Goal: Check status: Check status

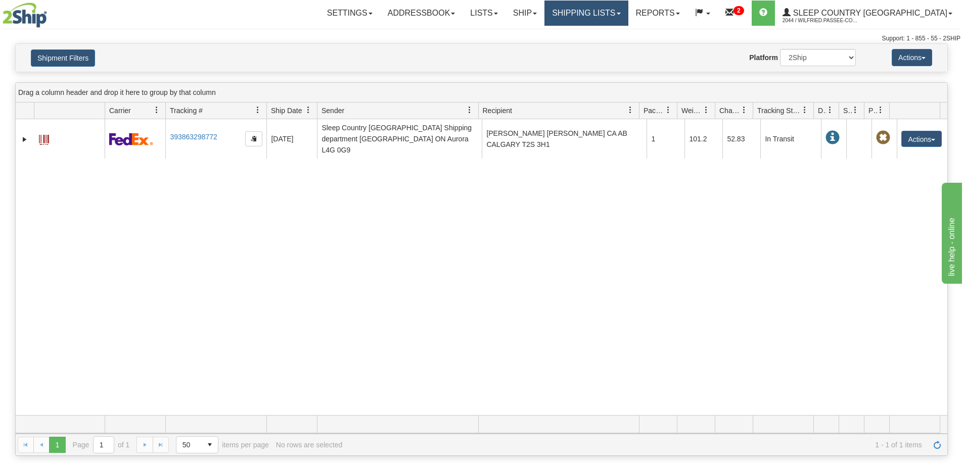
click at [620, 17] on link "Shipping lists" at bounding box center [585, 13] width 83 height 25
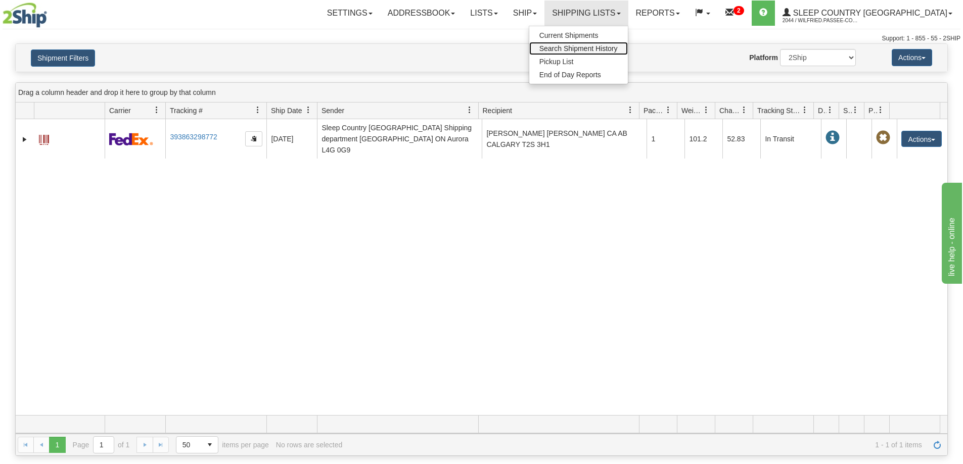
click at [617, 46] on span "Search Shipment History" at bounding box center [578, 48] width 78 height 8
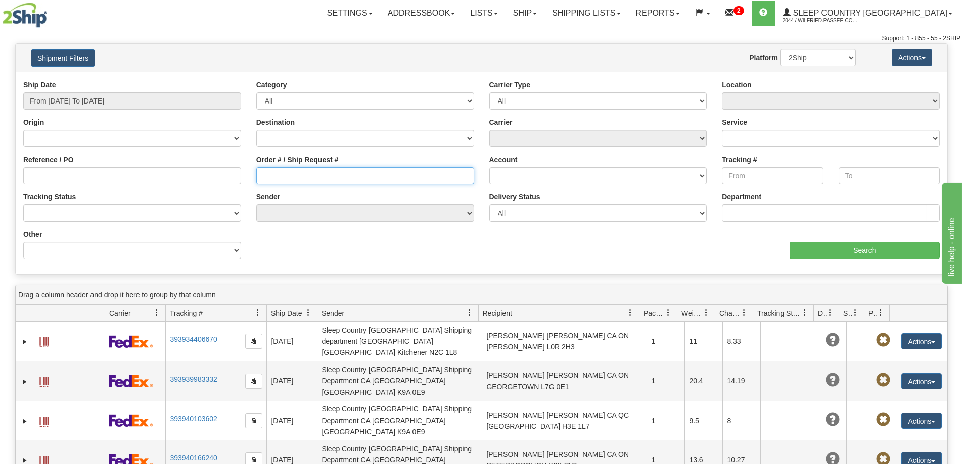
click at [280, 172] on input "Order # / Ship Request #" at bounding box center [365, 175] width 218 height 17
paste input "9002I150595"
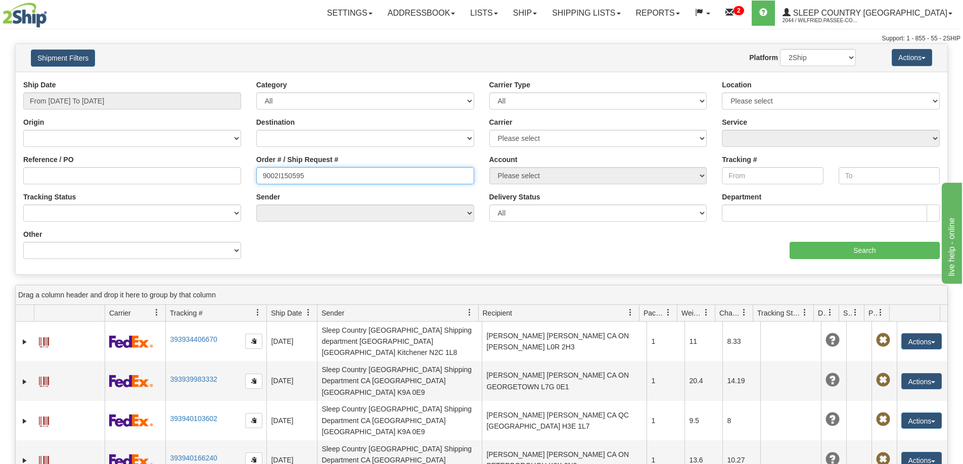
type input "9002I150595"
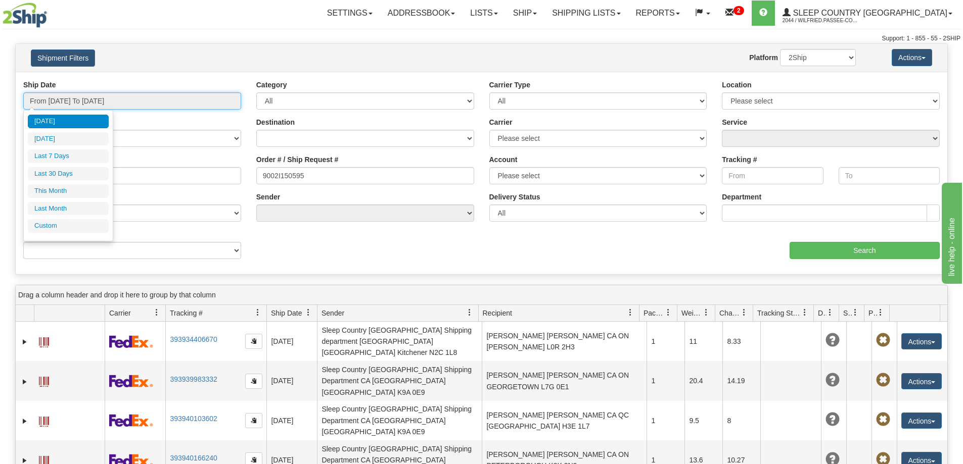
click at [129, 102] on input "From 10/05/2025 To 10/06/2025" at bounding box center [132, 100] width 218 height 17
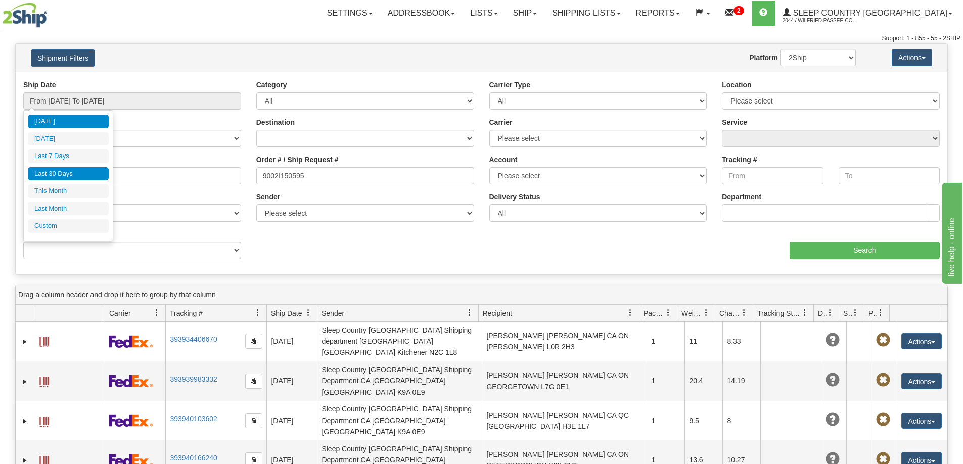
drag, startPoint x: 83, startPoint y: 177, endPoint x: 179, endPoint y: 179, distance: 96.5
click at [84, 180] on li "Last 30 Days" at bounding box center [68, 174] width 81 height 14
type input "From 09/07/2025 To 10/06/2025"
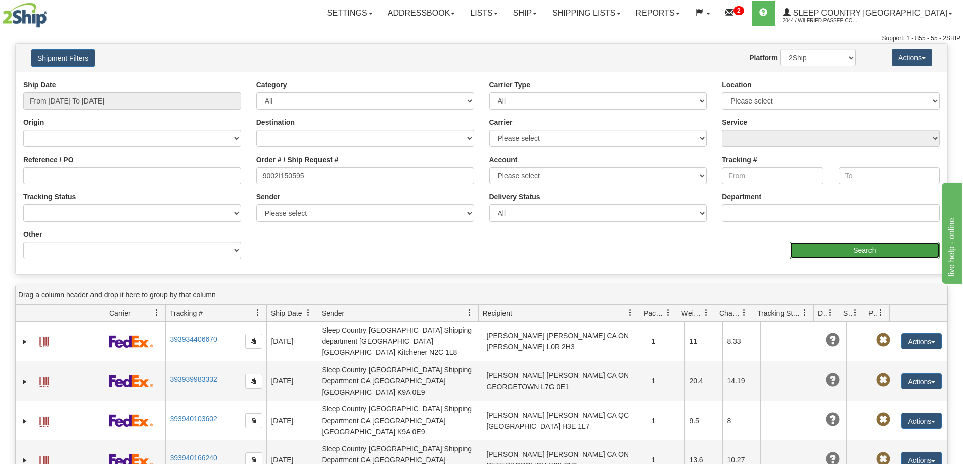
click at [852, 246] on input "Search" at bounding box center [864, 250] width 150 height 17
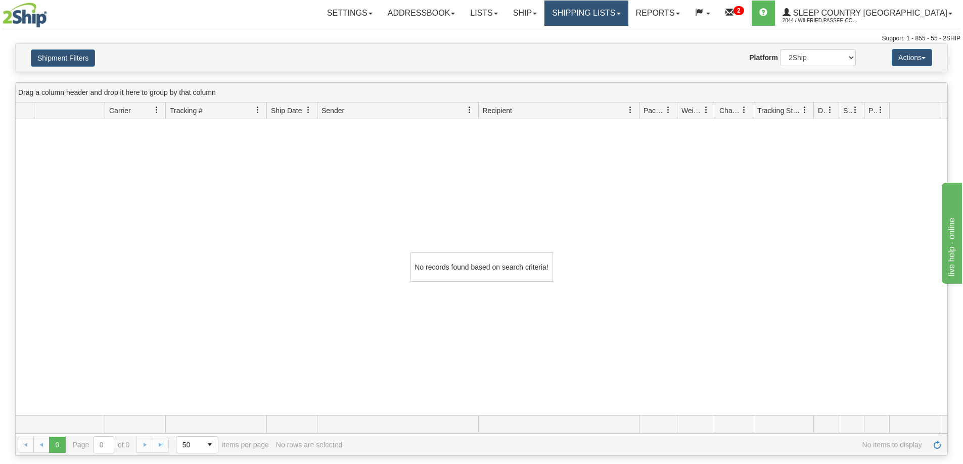
click at [628, 14] on link "Shipping lists" at bounding box center [585, 13] width 83 height 25
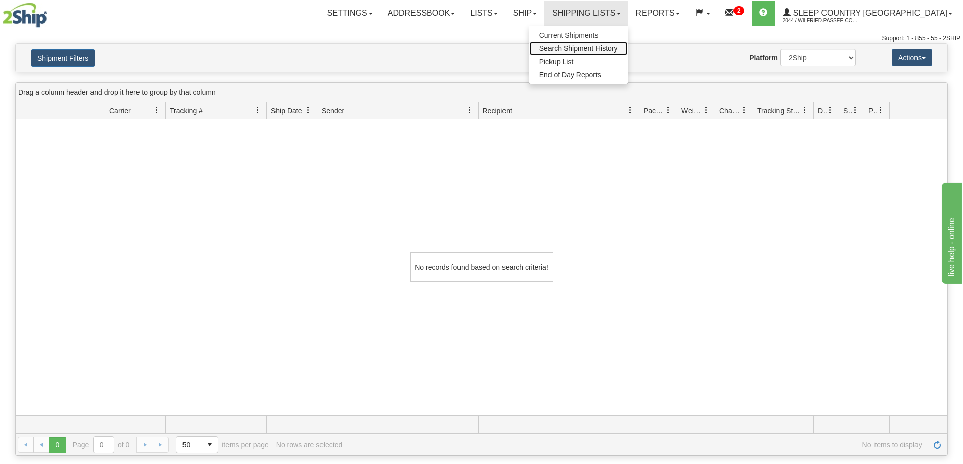
click at [617, 49] on span "Search Shipment History" at bounding box center [578, 48] width 78 height 8
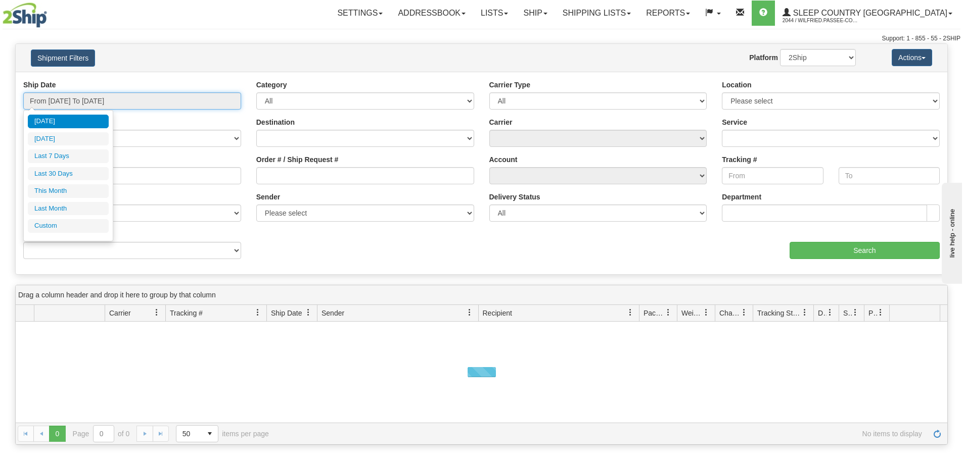
click at [97, 103] on input "From [DATE] To [DATE]" at bounding box center [132, 100] width 218 height 17
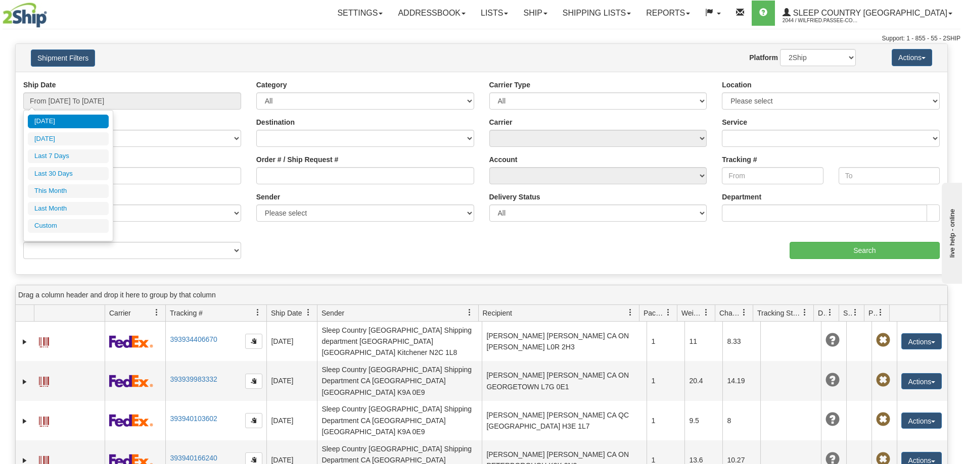
click at [86, 174] on li "Last 30 Days" at bounding box center [68, 174] width 81 height 14
type input "From [DATE] To [DATE]"
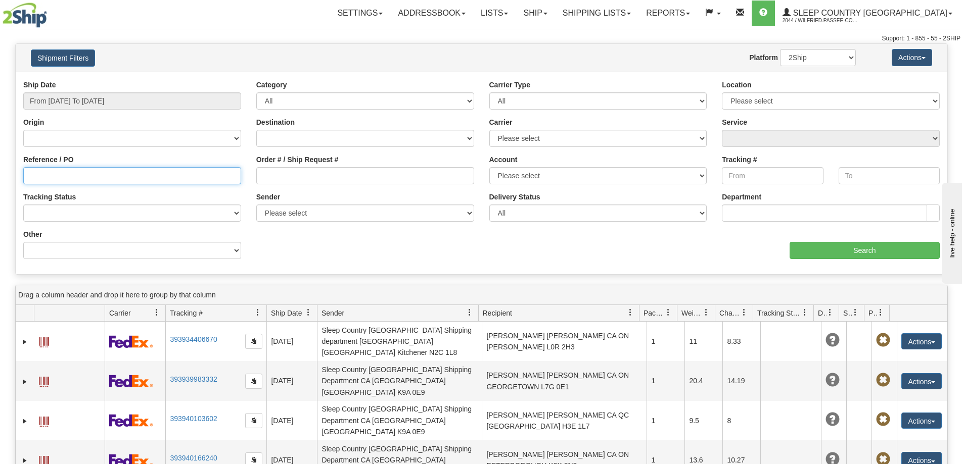
click at [81, 174] on input "Reference / PO" at bounding box center [132, 175] width 218 height 17
paste input "9002I150595"
type input "9002I150595"
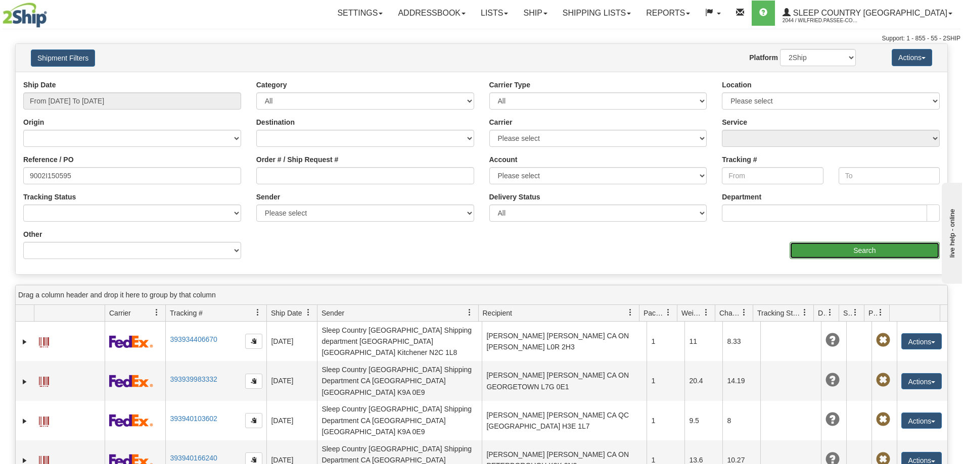
click at [845, 258] on input "Search" at bounding box center [864, 250] width 150 height 17
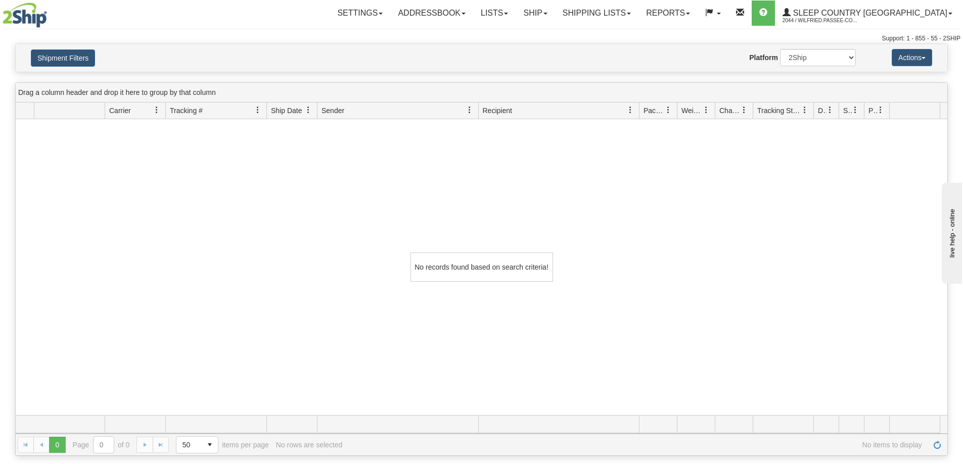
click at [254, 299] on div "No records found based on search criteria!" at bounding box center [481, 267] width 931 height 296
